Goal: Task Accomplishment & Management: Manage account settings

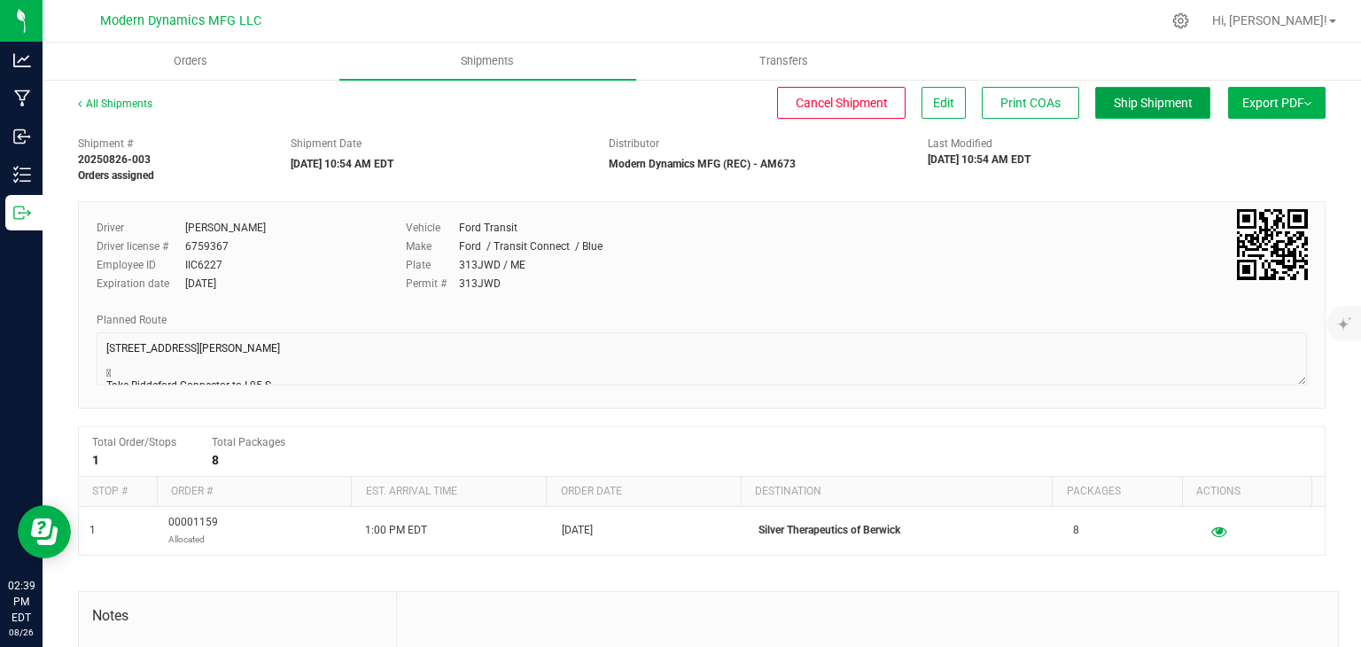
click at [1133, 106] on span "Ship Shipment" at bounding box center [1153, 103] width 79 height 14
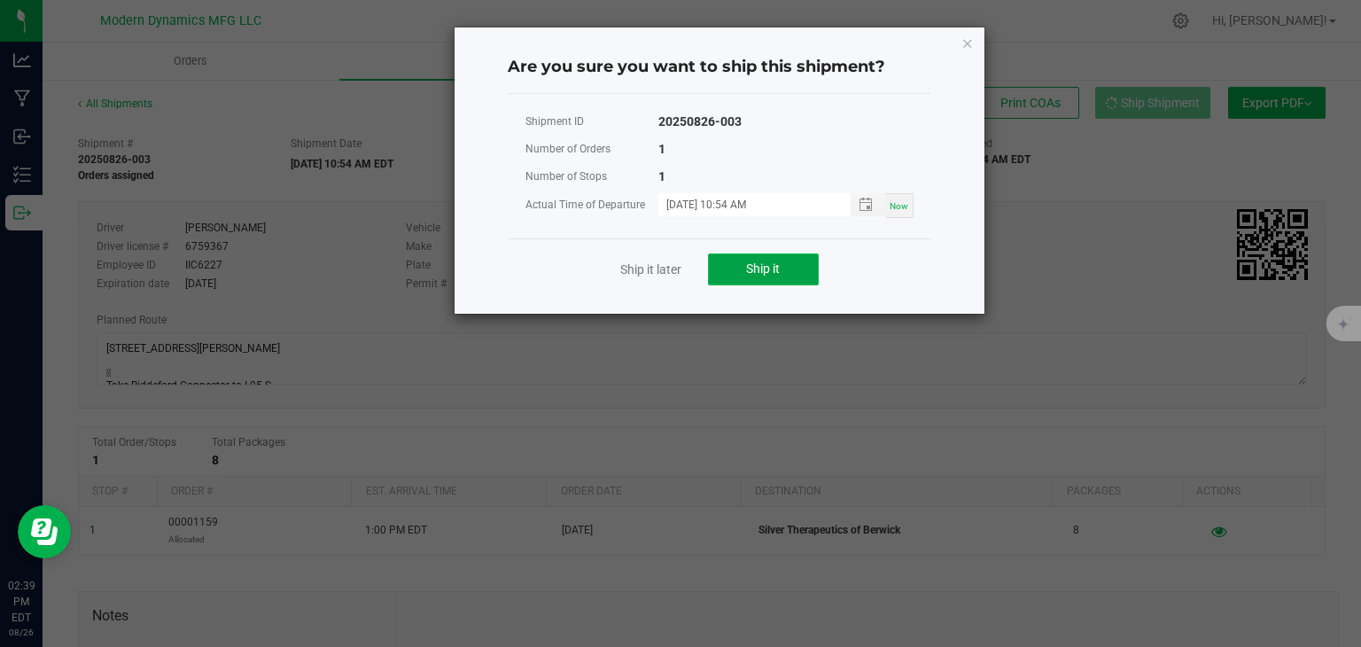
click at [768, 266] on span "Ship it" at bounding box center [763, 268] width 34 height 14
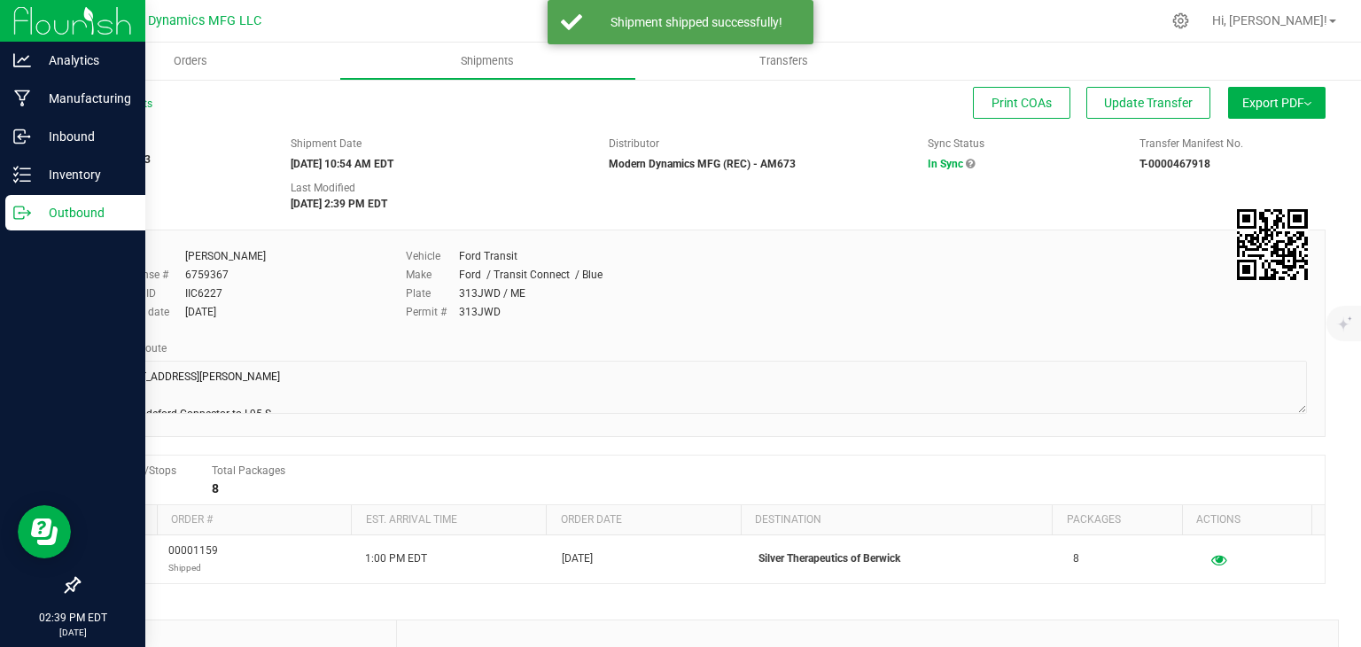
click at [28, 207] on icon at bounding box center [22, 213] width 18 height 18
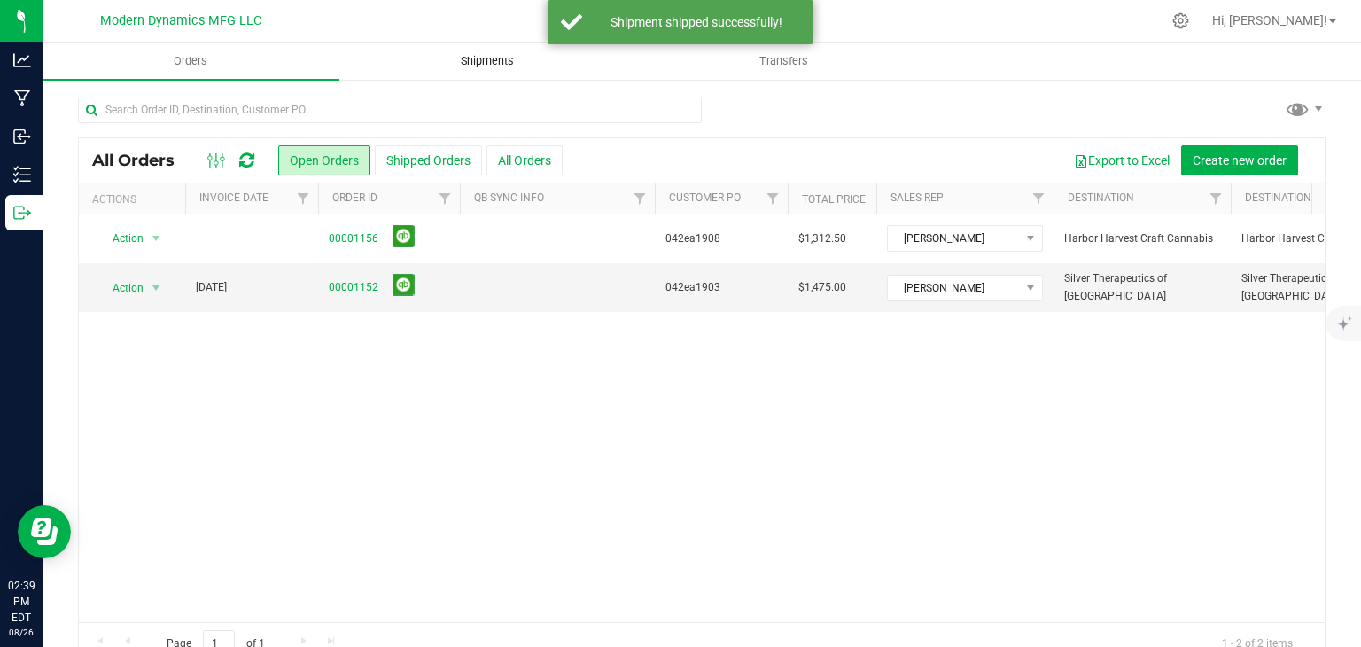
click at [530, 75] on uib-tab-heading "Shipments" at bounding box center [487, 60] width 295 height 35
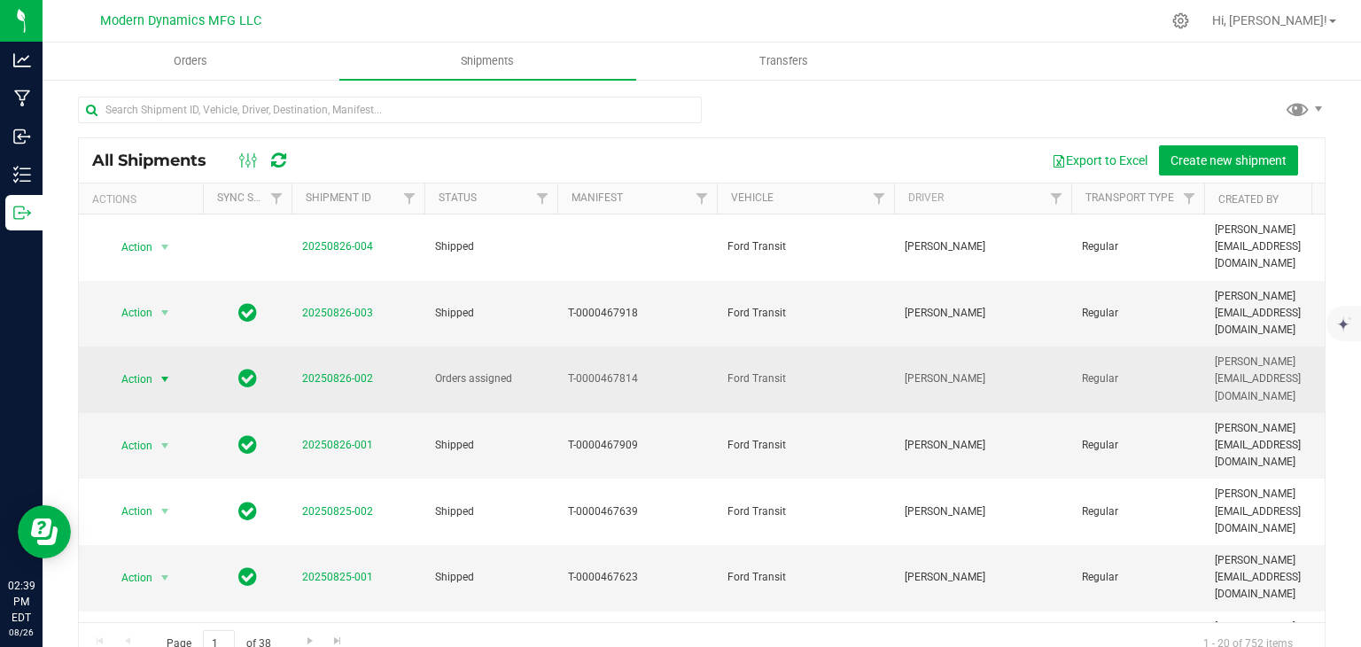
click at [169, 372] on span "select" at bounding box center [165, 379] width 14 height 14
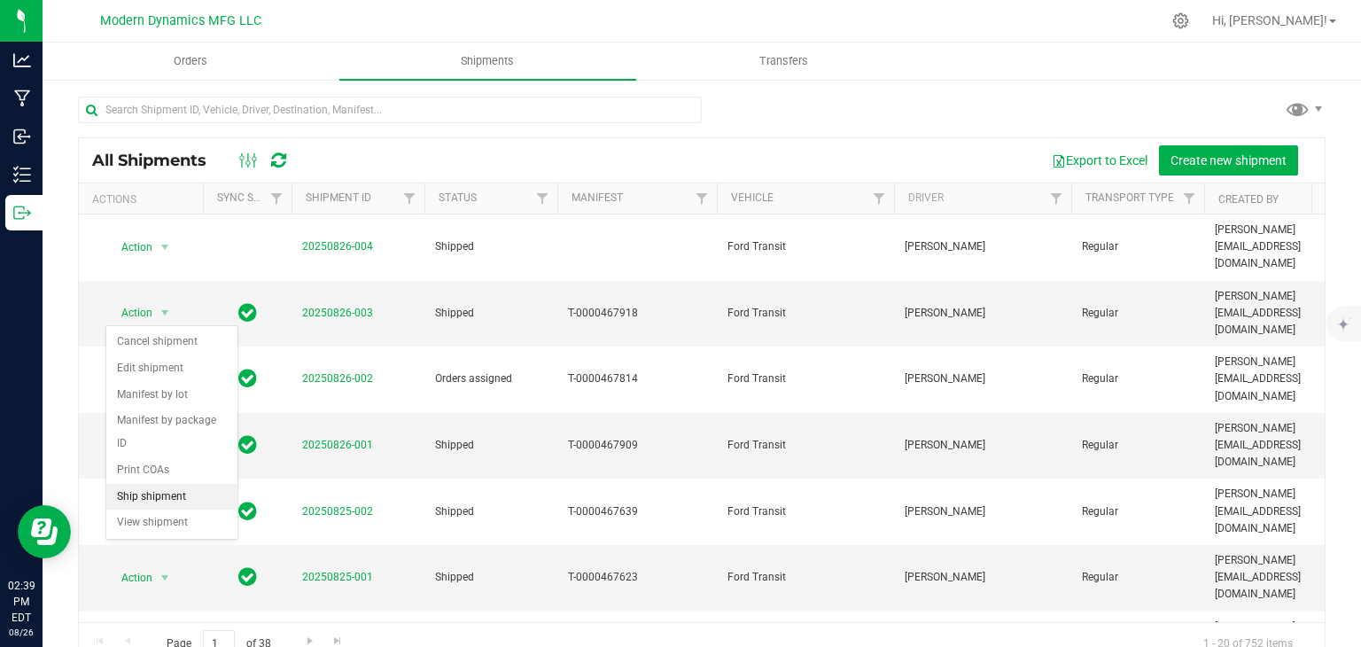
click at [150, 484] on li "Ship shipment" at bounding box center [171, 497] width 131 height 27
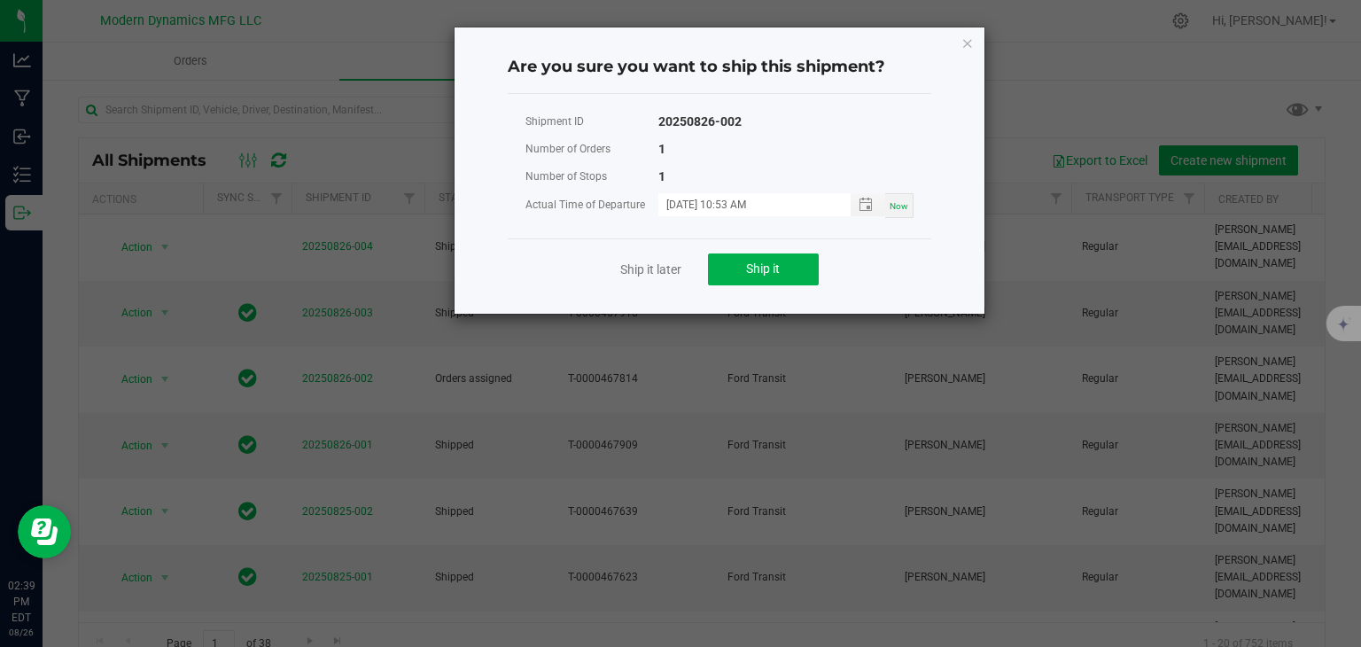
click at [763, 247] on div "Ship it later Ship it" at bounding box center [720, 268] width 424 height 61
click at [757, 257] on button "Ship it" at bounding box center [763, 269] width 111 height 32
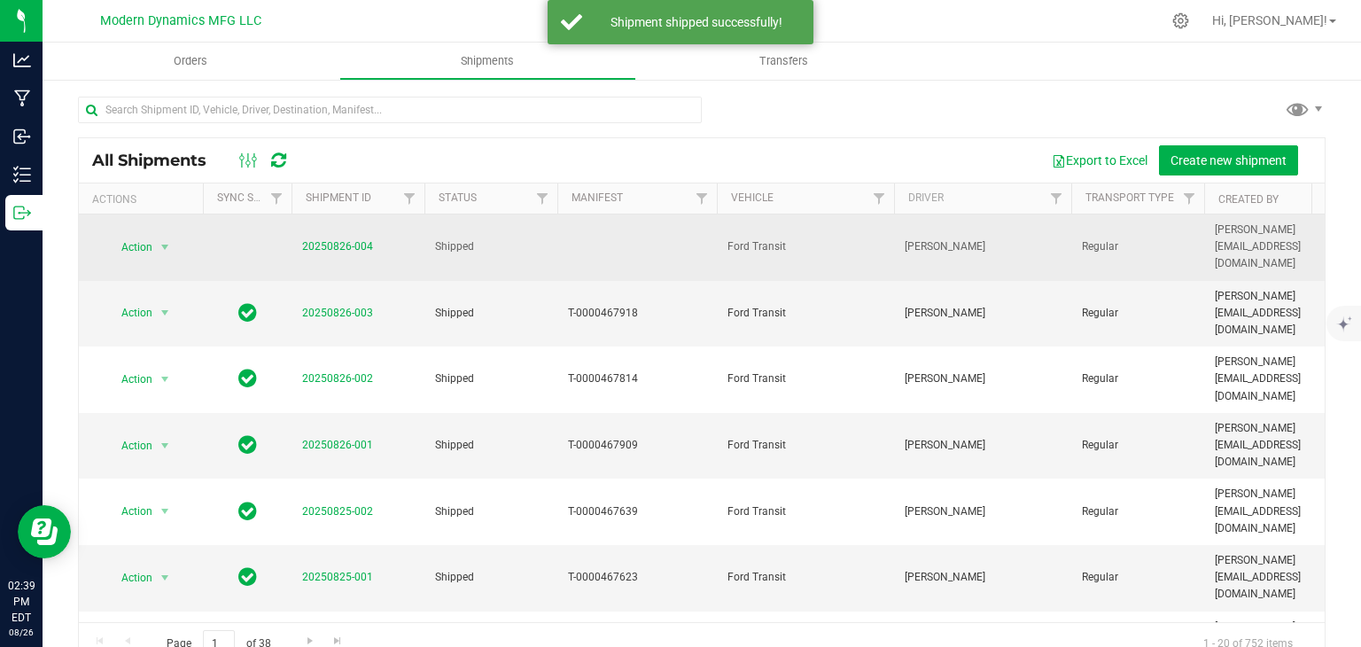
click at [357, 238] on span "20250826-004" at bounding box center [337, 246] width 71 height 17
click at [354, 240] on link "20250826-004" at bounding box center [337, 246] width 71 height 12
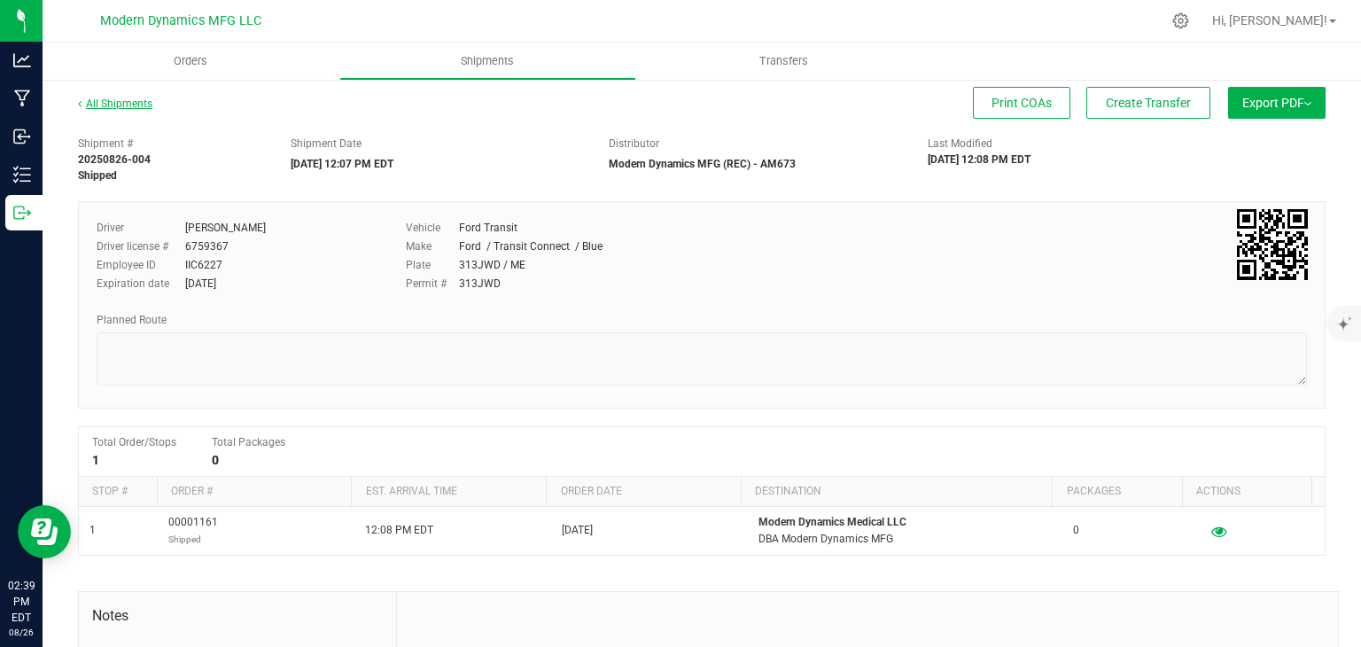
click at [94, 105] on link "All Shipments" at bounding box center [115, 103] width 74 height 12
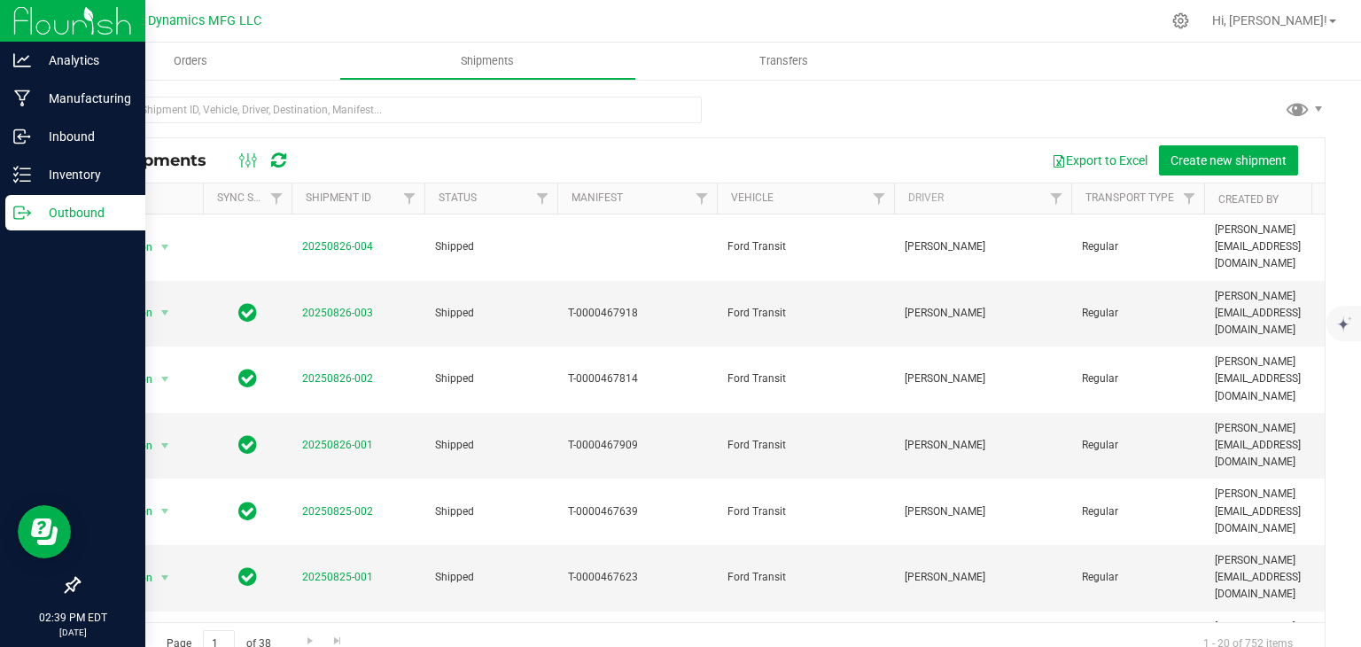
click at [19, 202] on div "Outbound" at bounding box center [75, 212] width 140 height 35
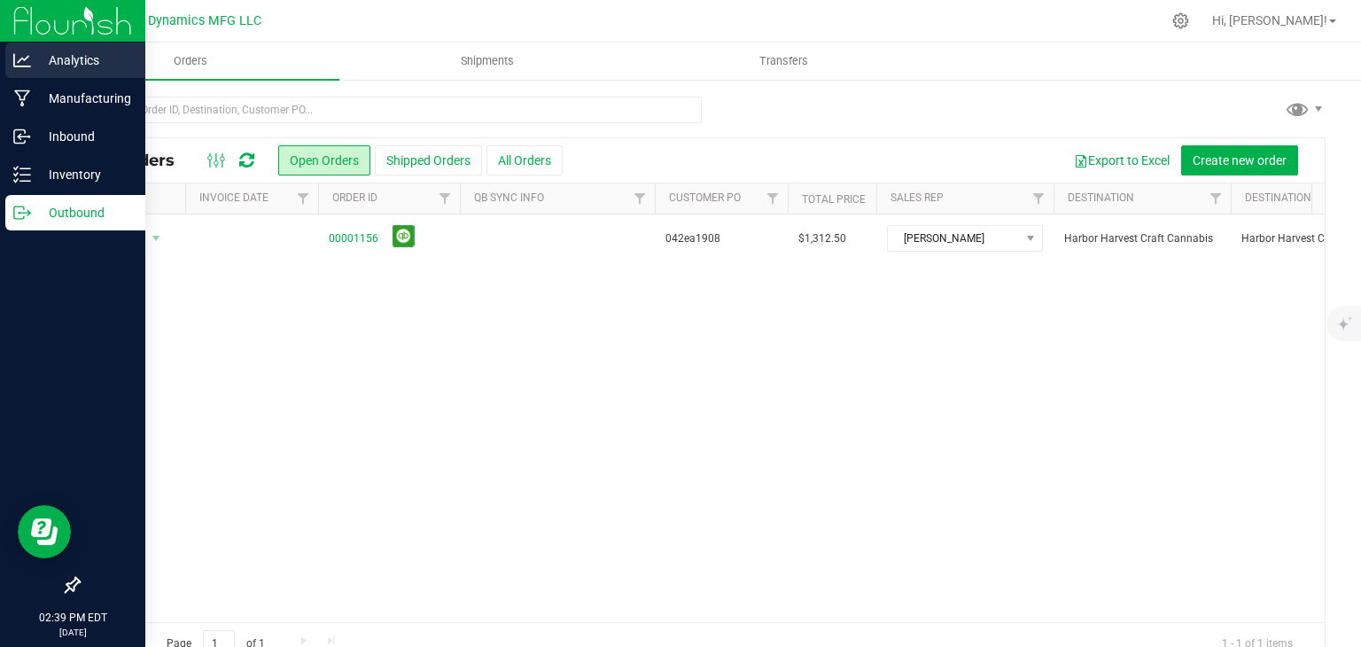
click at [70, 62] on p "Analytics" at bounding box center [84, 60] width 106 height 21
click at [29, 62] on icon at bounding box center [22, 60] width 18 height 18
click at [28, 139] on icon at bounding box center [22, 137] width 18 height 18
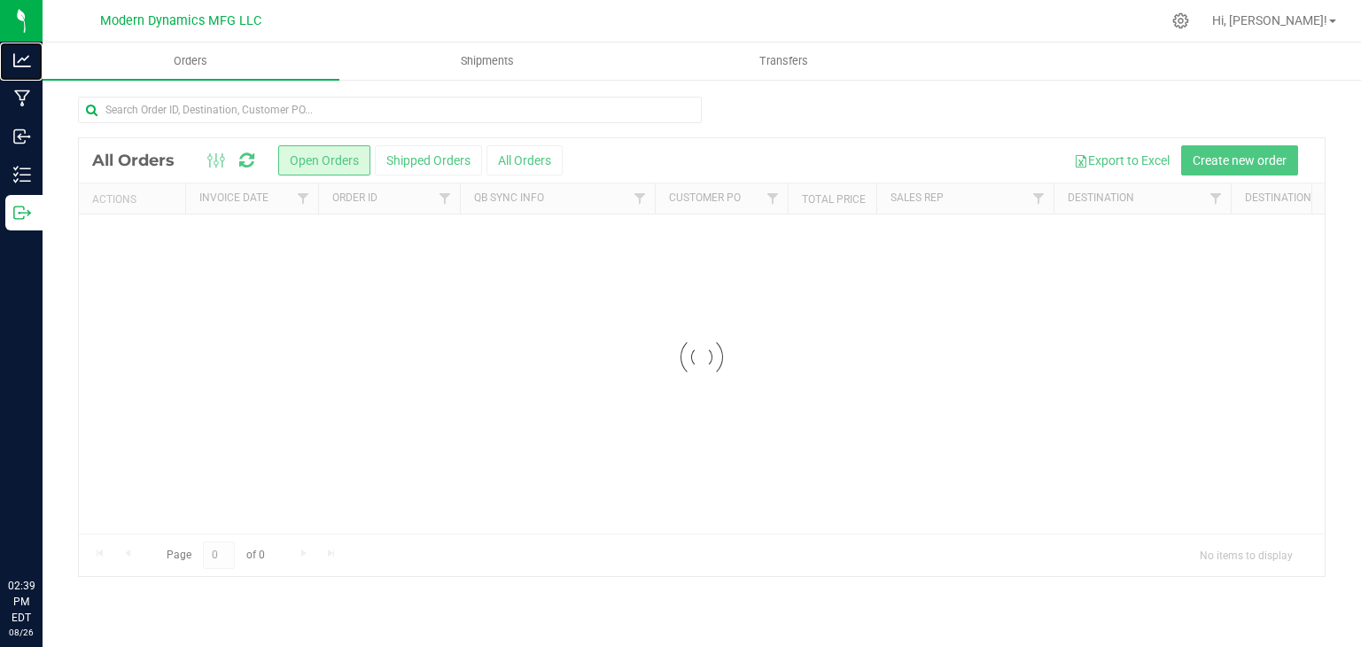
click at [0, 0] on p "Analytics" at bounding box center [0, 0] width 0 height 0
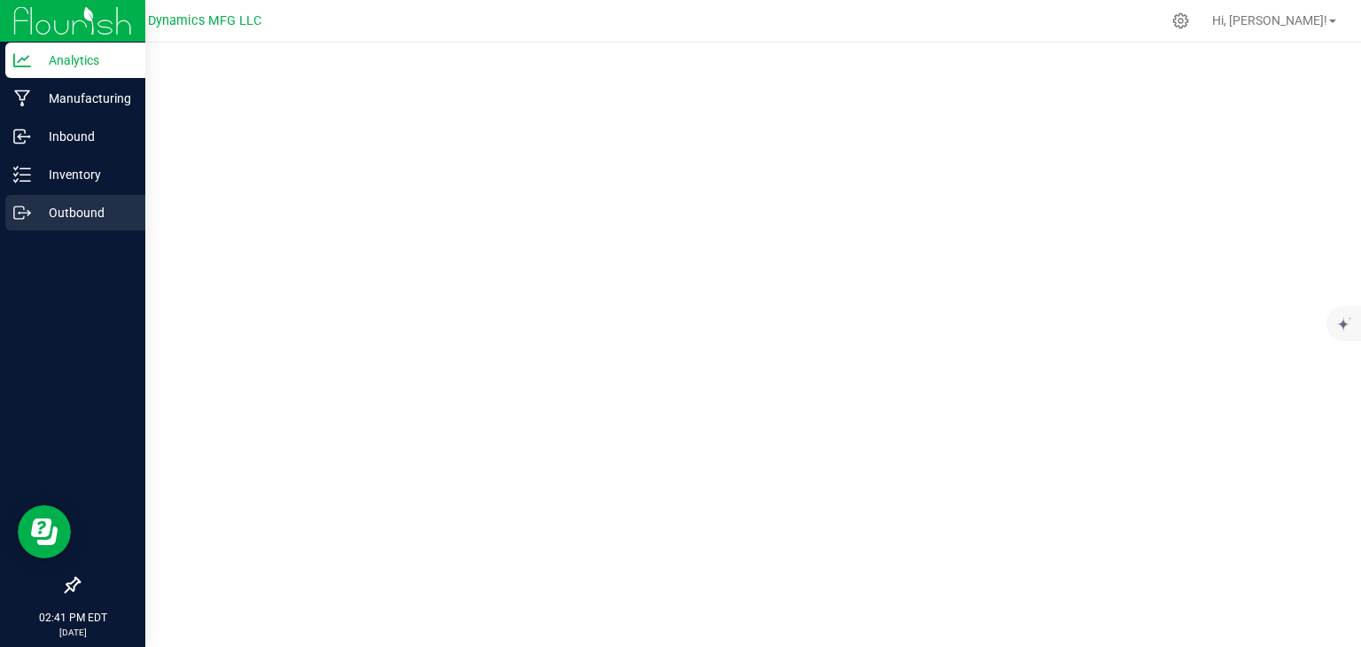
click at [61, 229] on div "Outbound" at bounding box center [75, 212] width 140 height 35
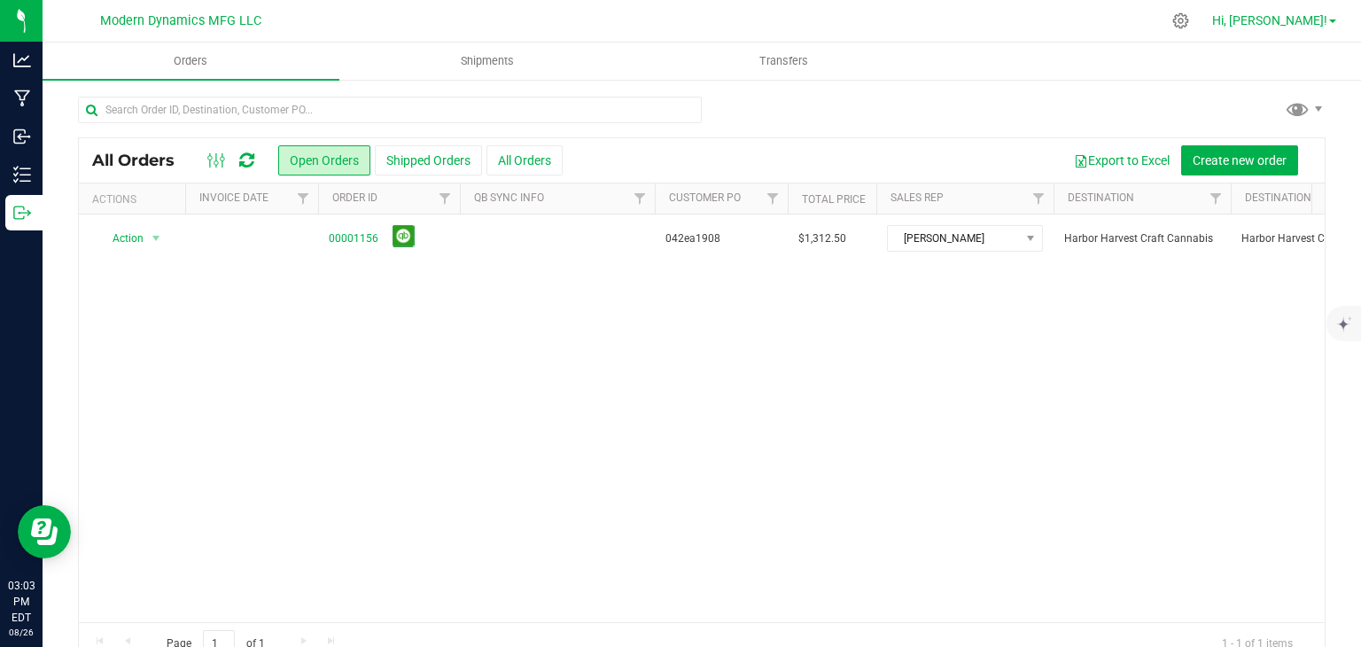
click at [1308, 15] on span "Hi, [PERSON_NAME]!" at bounding box center [1270, 20] width 115 height 14
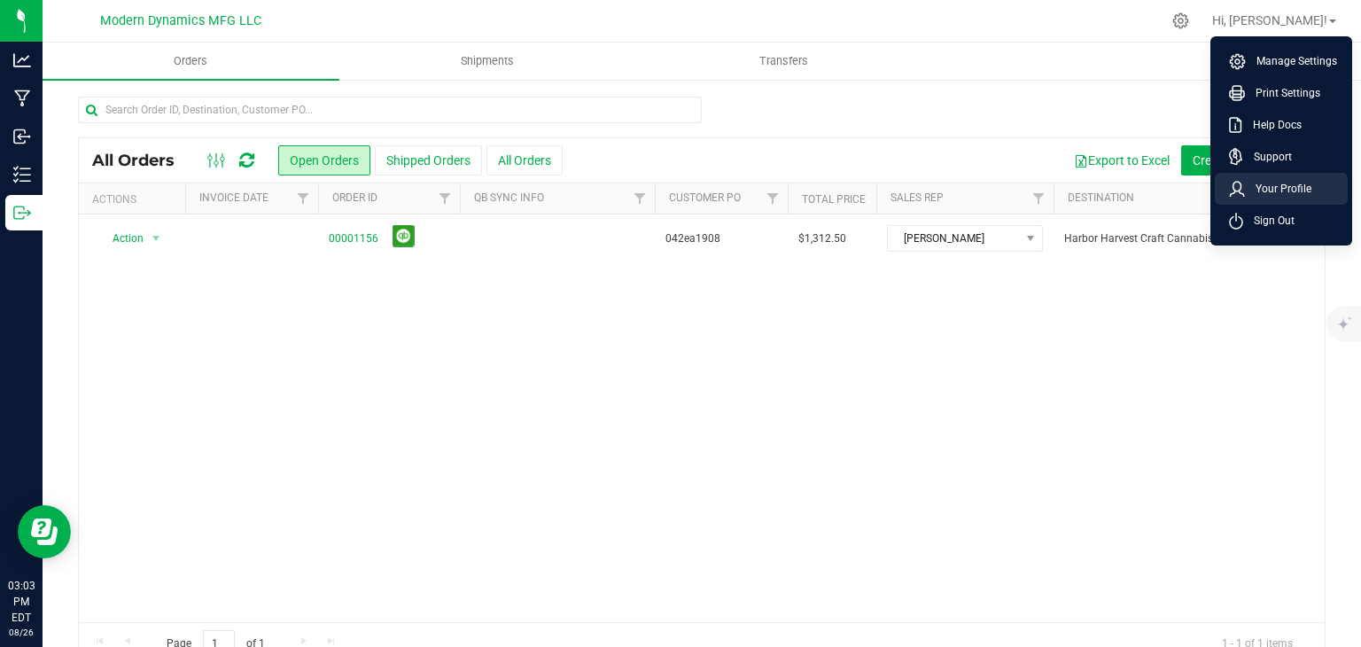
click at [1242, 203] on li "Your Profile" at bounding box center [1281, 189] width 133 height 32
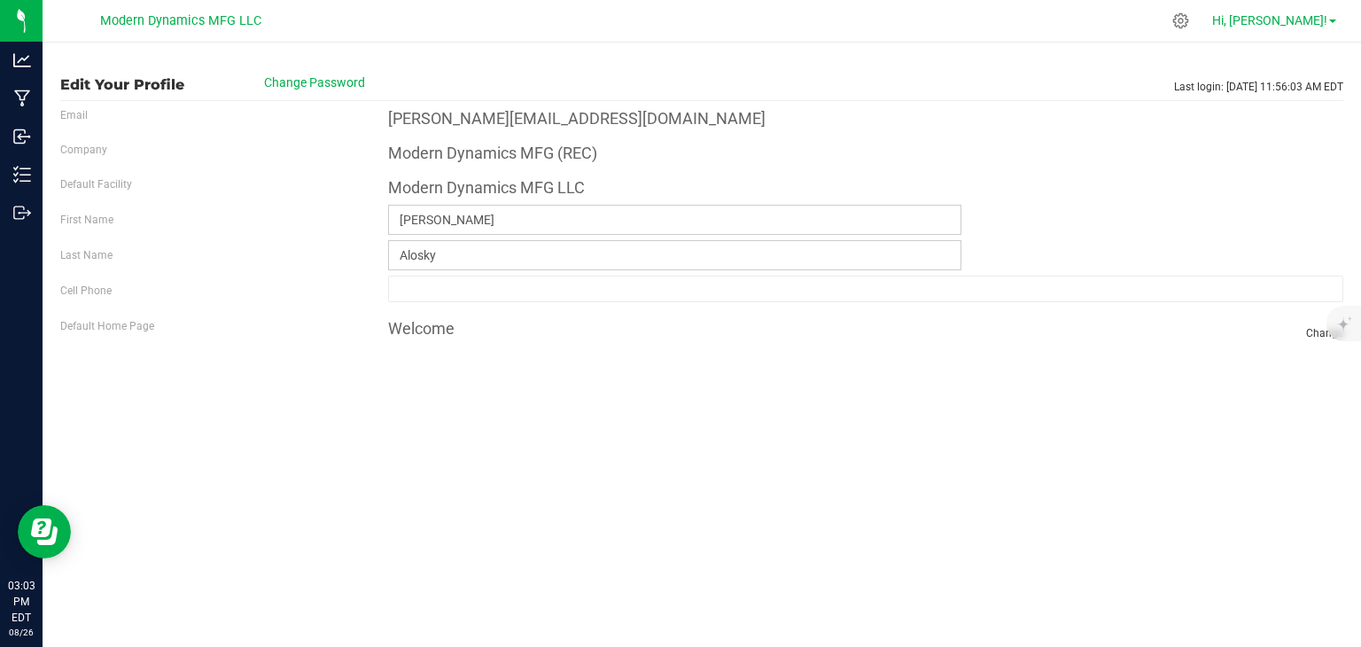
click at [1312, 13] on span "Hi, [PERSON_NAME]!" at bounding box center [1270, 20] width 115 height 14
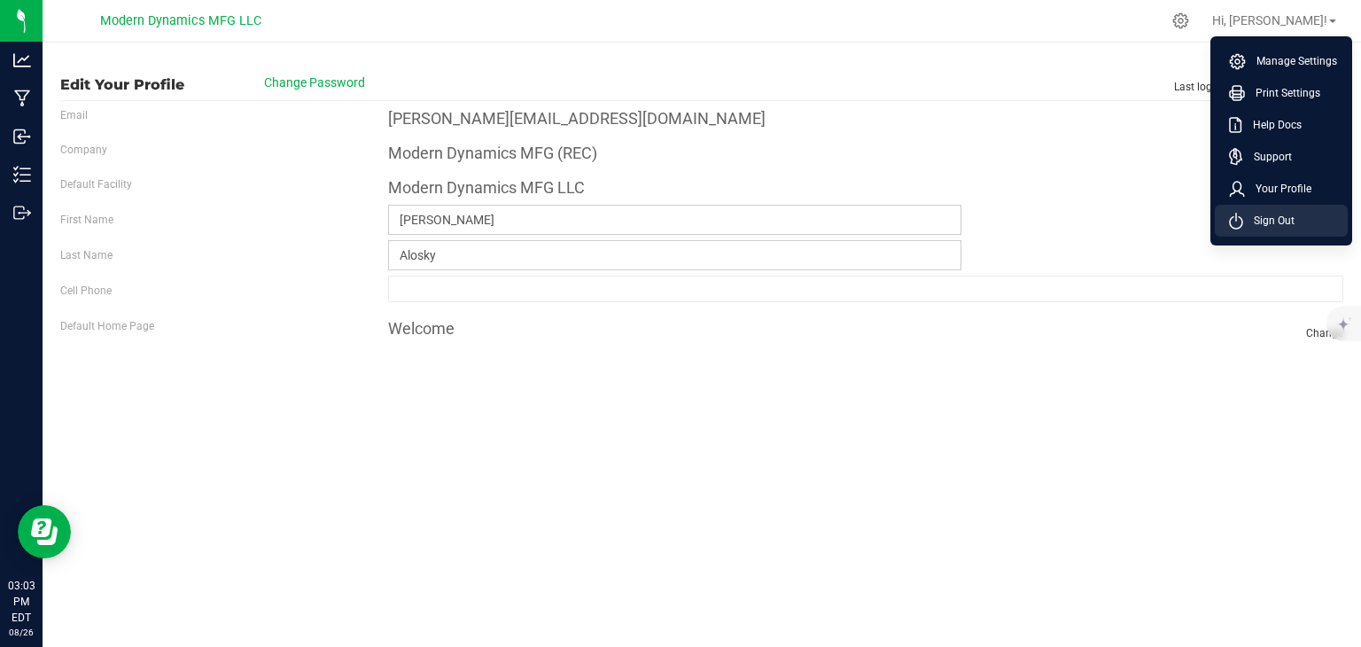
click at [1289, 218] on span "Sign Out" at bounding box center [1269, 221] width 51 height 18
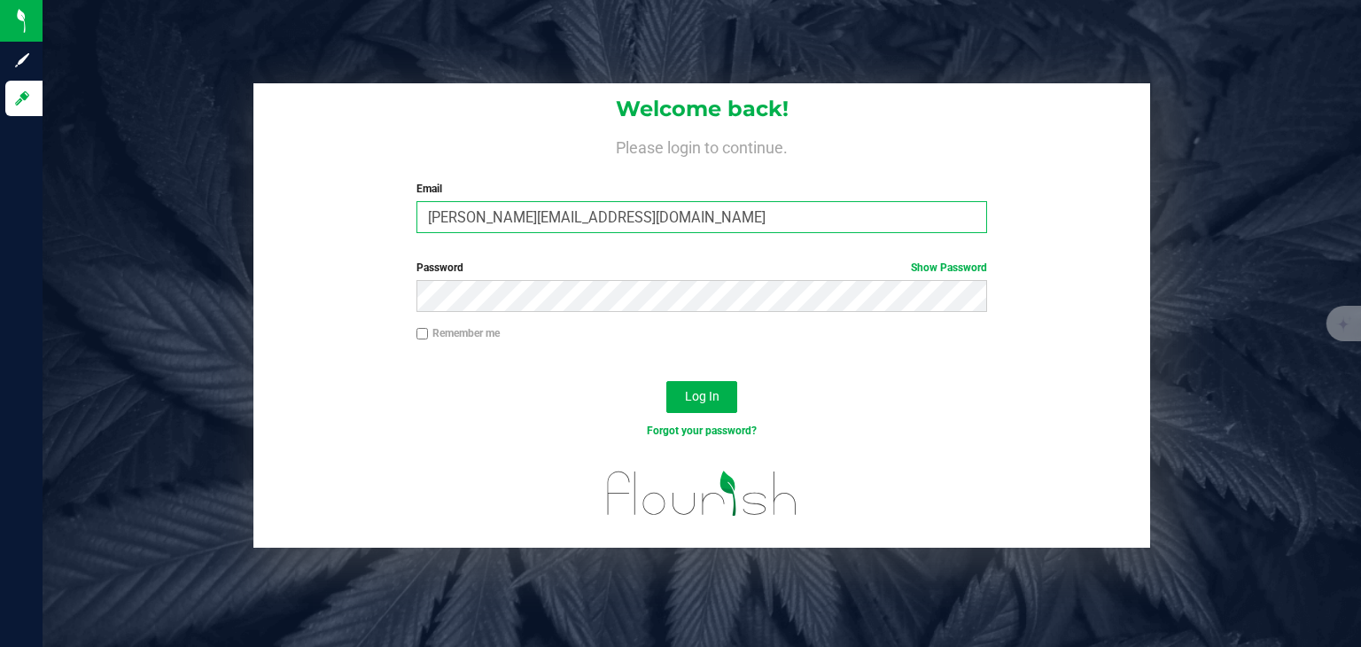
click at [483, 207] on input "[PERSON_NAME][EMAIL_ADDRESS][DOMAIN_NAME]" at bounding box center [703, 217] width 572 height 32
type input "reidalosky@icloud.com"
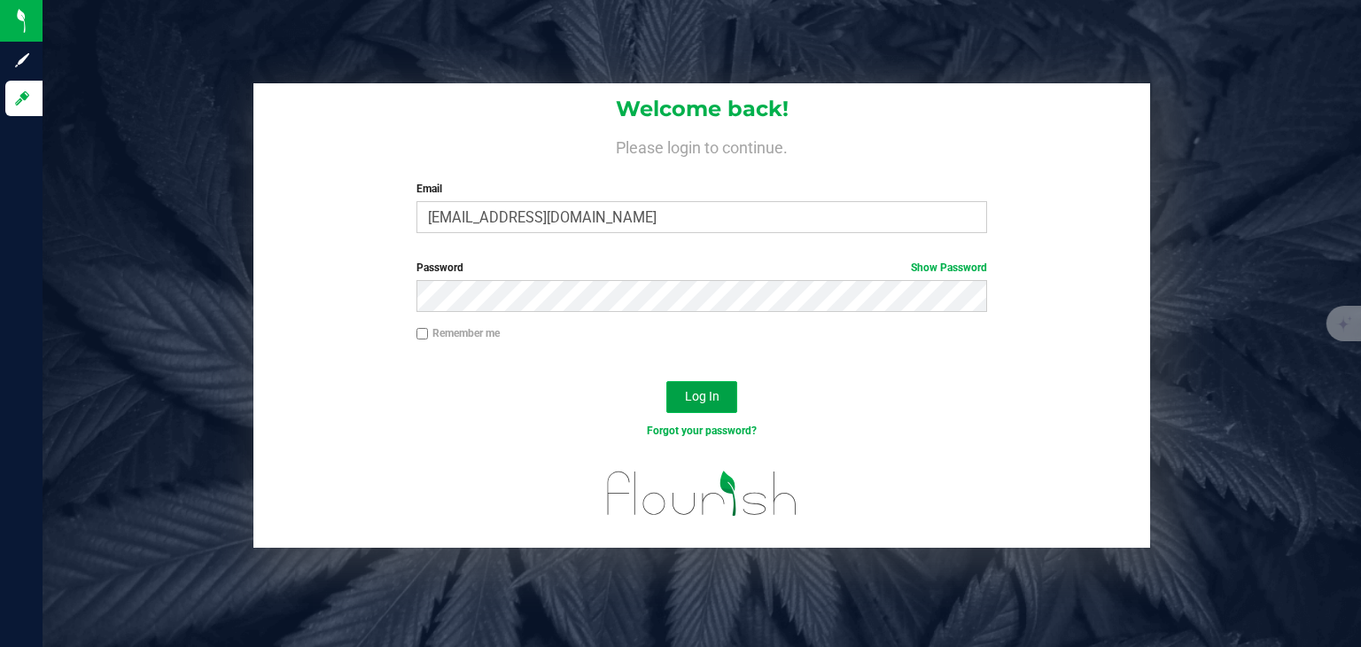
click at [718, 411] on button "Log In" at bounding box center [702, 397] width 71 height 32
